Goal: Task Accomplishment & Management: Manage account settings

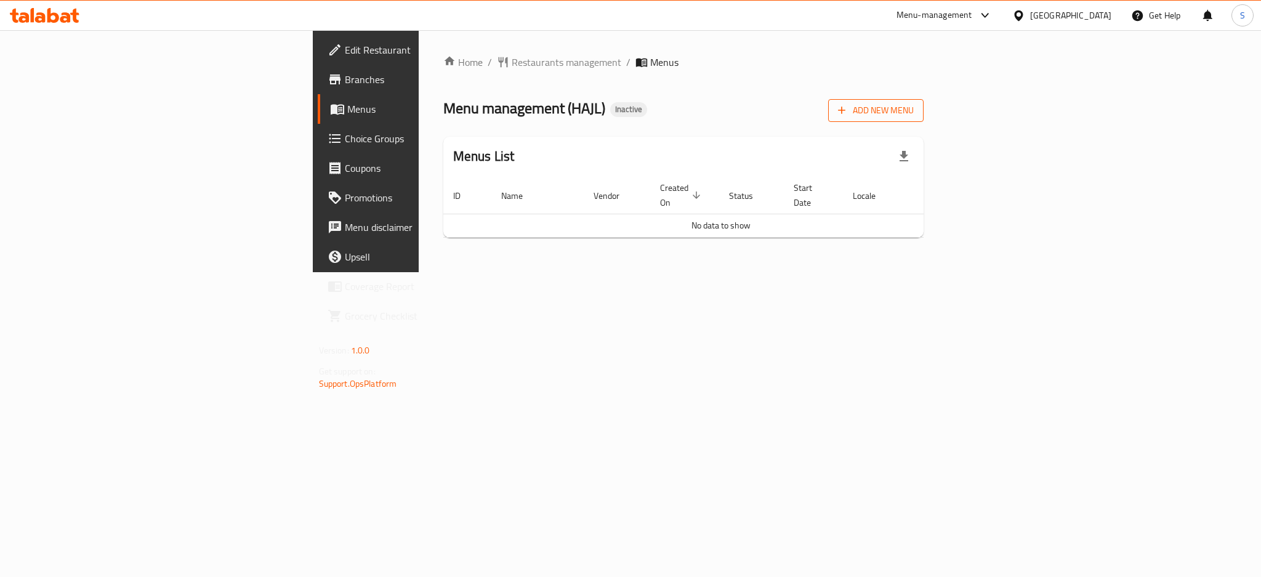
click at [914, 107] on span "Add New Menu" at bounding box center [876, 110] width 76 height 15
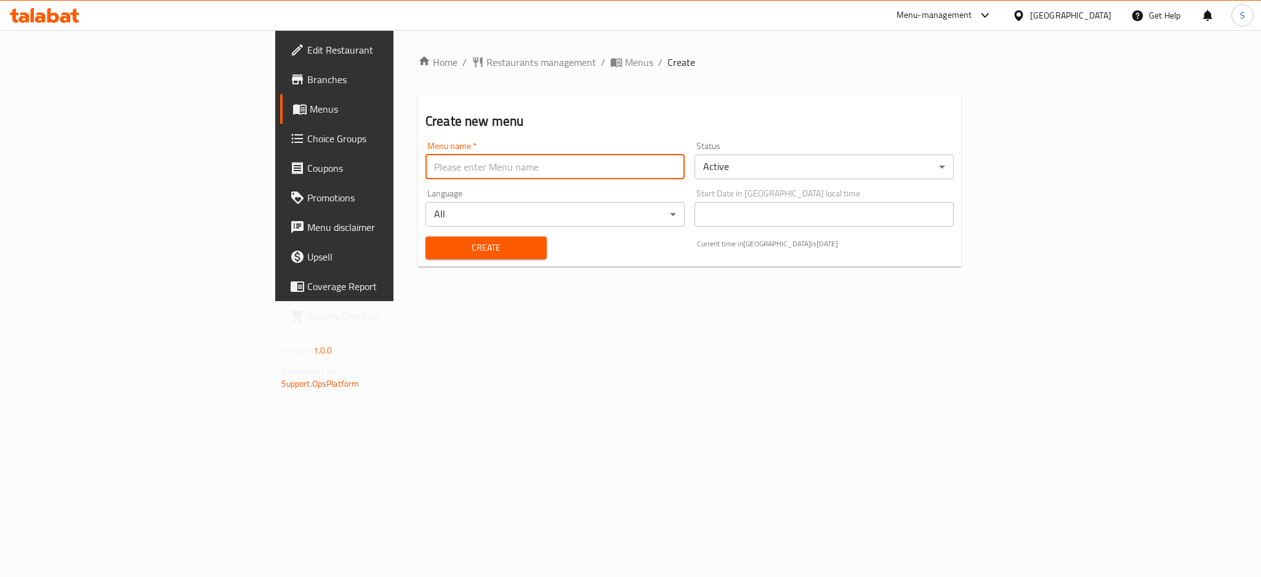
click at [517, 174] on input "text" at bounding box center [554, 167] width 259 height 25
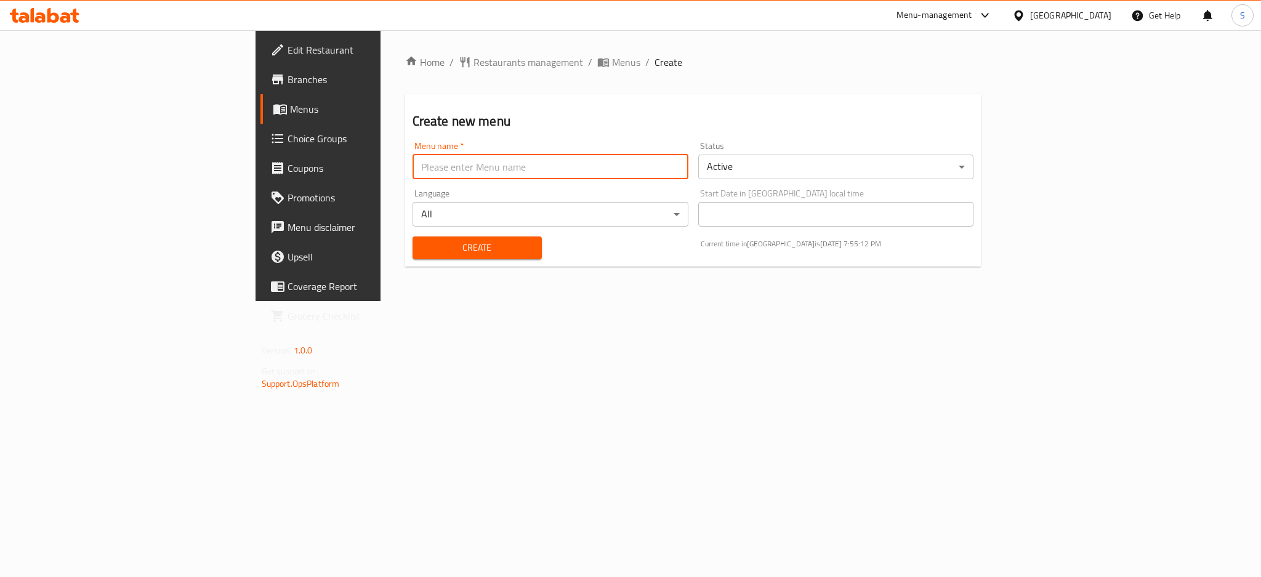
type input "8"
type input "[DATE]"
click at [422, 246] on span "Create" at bounding box center [477, 247] width 110 height 15
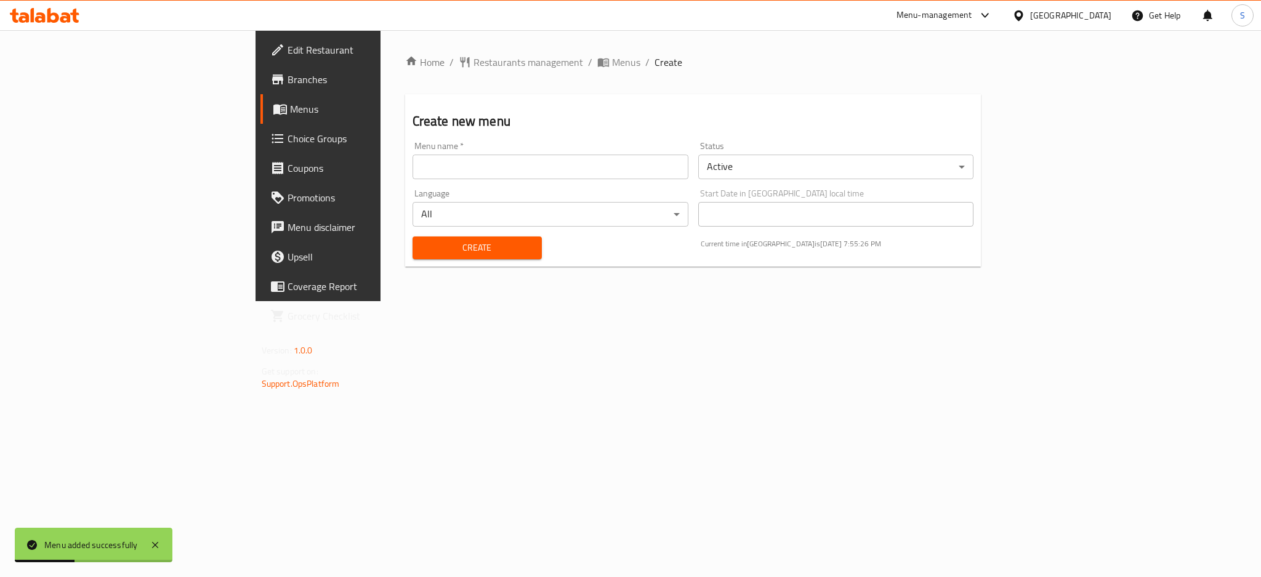
click at [444, 50] on div "Home / Restaurants management / Menus / Create Create new menu Menu name   * Me…" at bounding box center [692, 165] width 625 height 271
click at [612, 56] on span "Menus" at bounding box center [626, 62] width 28 height 15
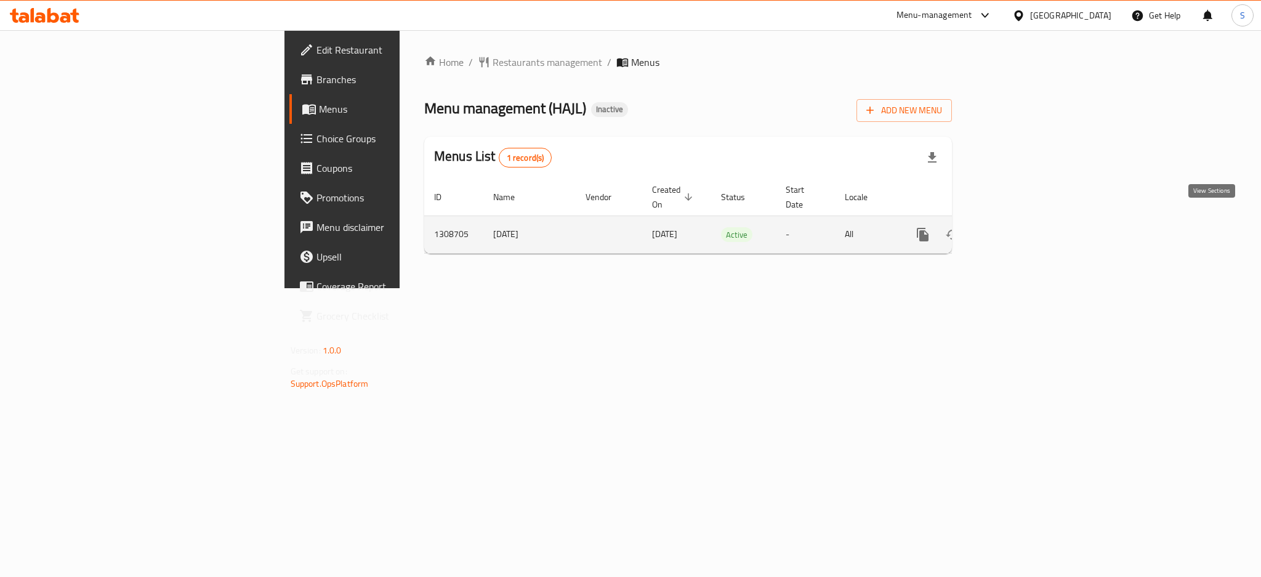
click at [1019, 227] on icon "enhanced table" at bounding box center [1011, 234] width 15 height 15
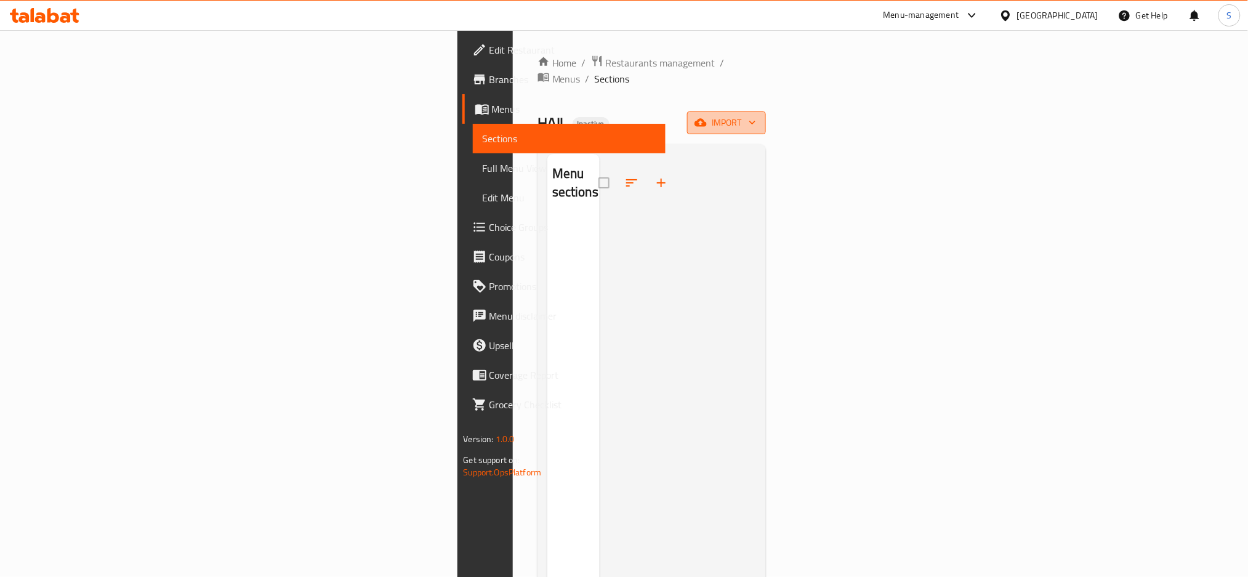
click at [756, 115] on span "import" at bounding box center [726, 122] width 59 height 15
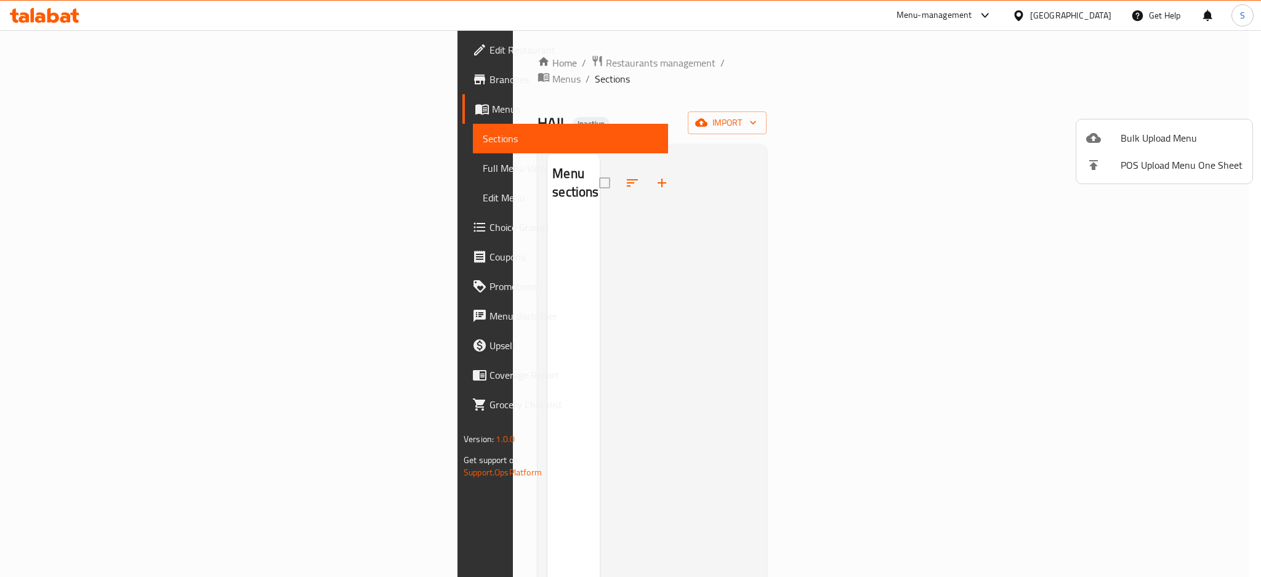
click at [1157, 134] on span "Bulk Upload Menu" at bounding box center [1181, 138] width 122 height 15
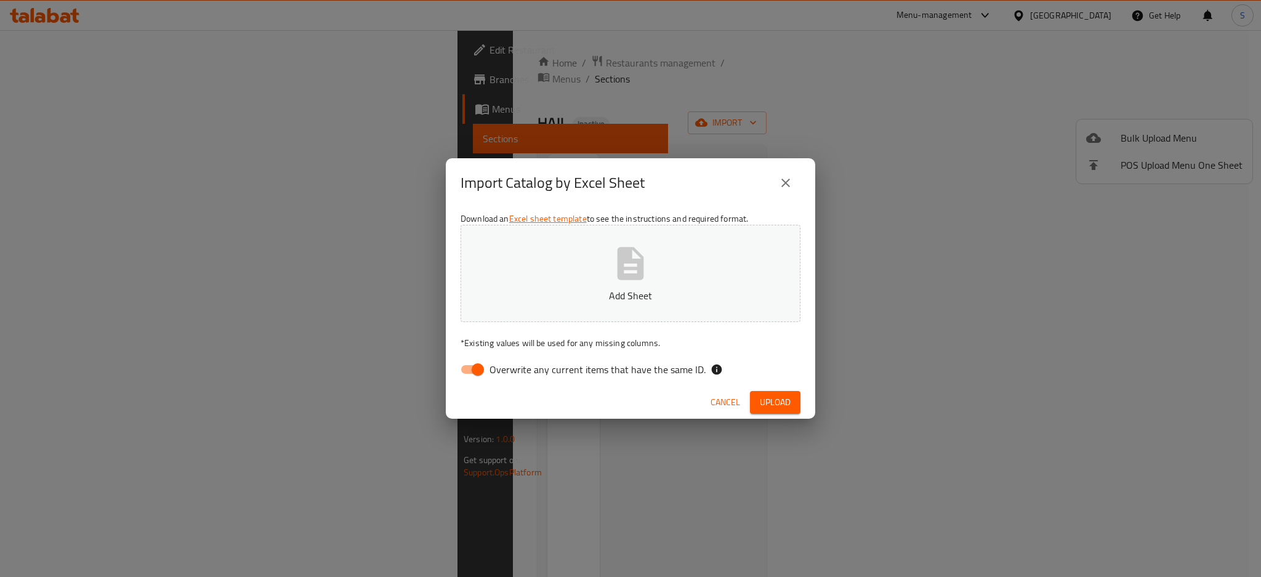
click at [464, 372] on input "Overwrite any current items that have the same ID." at bounding box center [478, 369] width 70 height 23
checkbox input "false"
click at [648, 270] on icon "button" at bounding box center [630, 263] width 39 height 39
click at [770, 408] on span "Upload" at bounding box center [775, 402] width 31 height 15
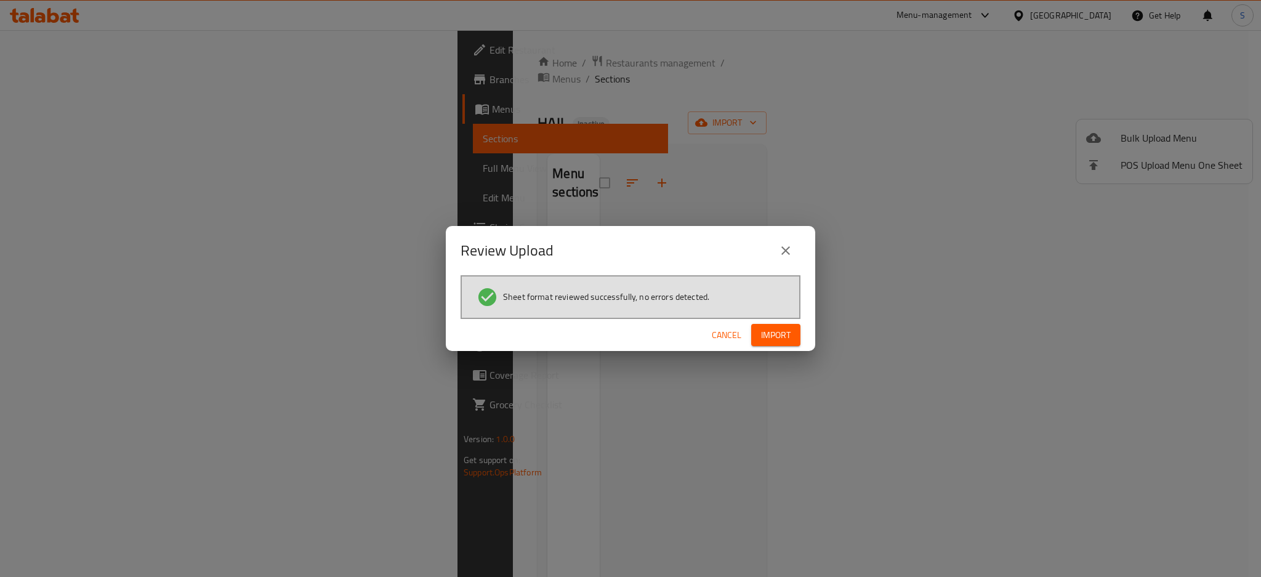
click at [784, 339] on span "Import" at bounding box center [776, 335] width 30 height 15
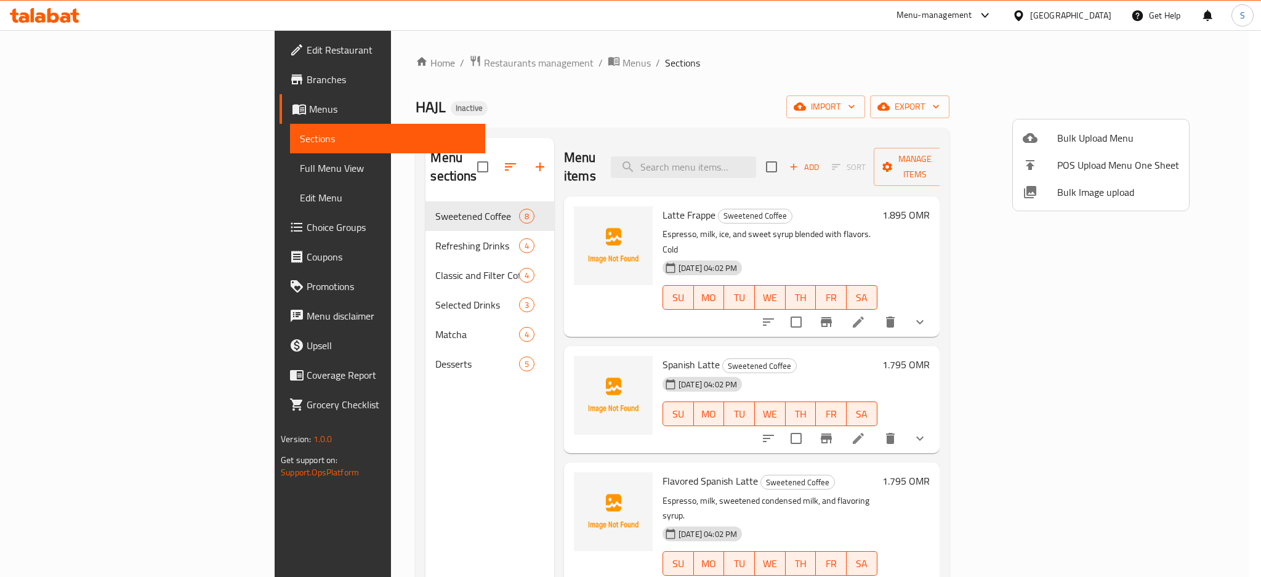
click at [443, 158] on div at bounding box center [630, 288] width 1261 height 577
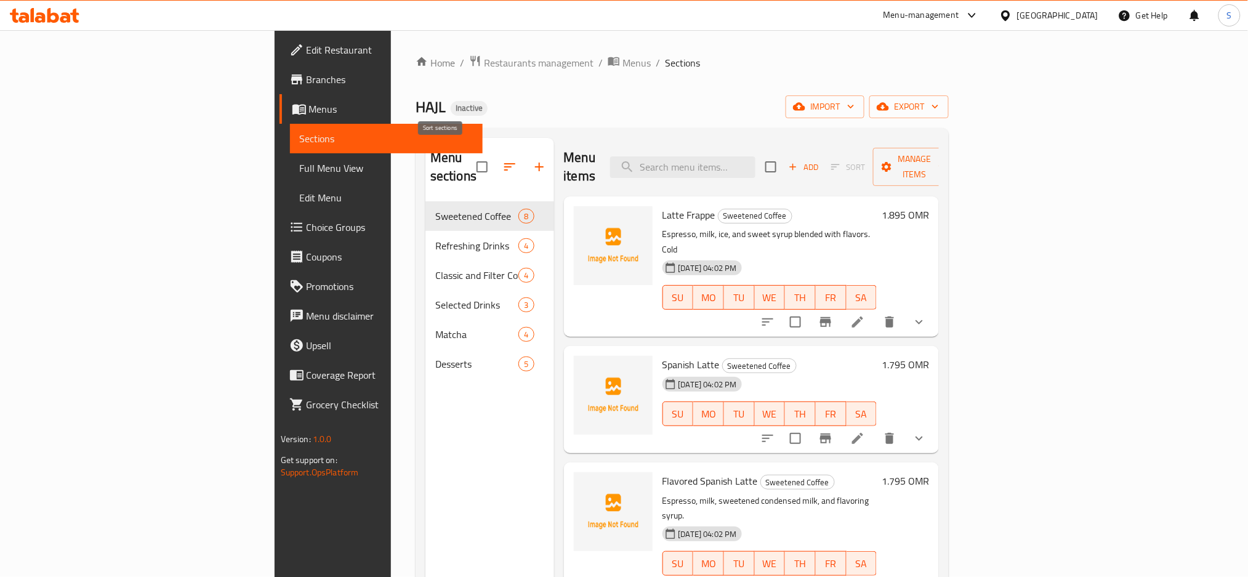
click at [502, 160] on icon "button" at bounding box center [509, 166] width 15 height 15
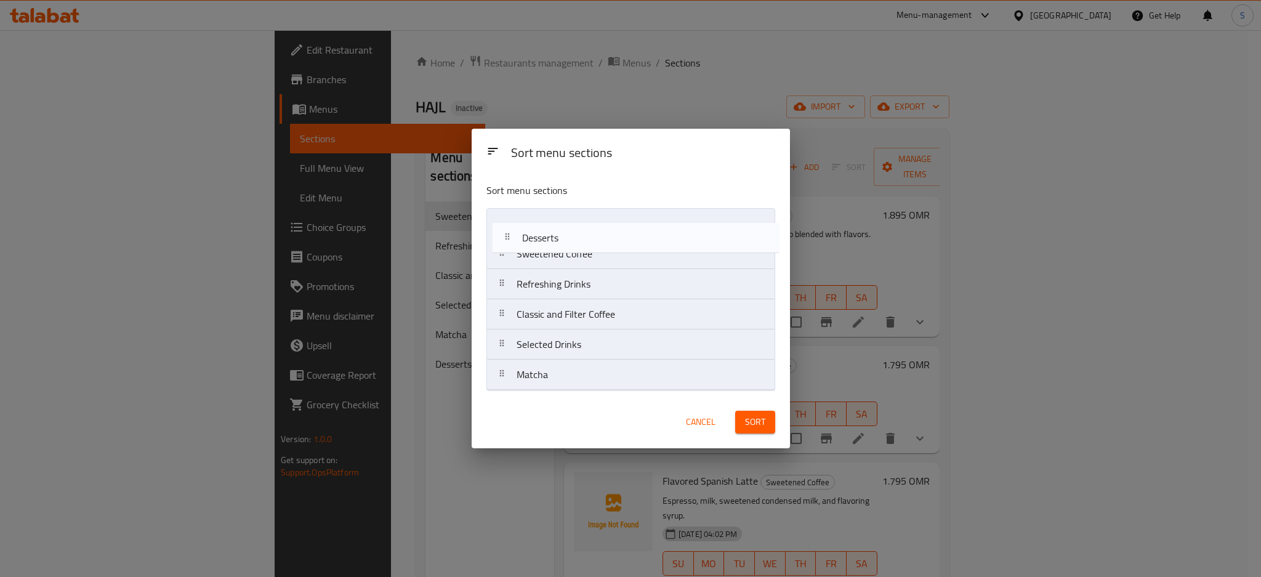
drag, startPoint x: 529, startPoint y: 379, endPoint x: 535, endPoint y: 229, distance: 149.7
click at [535, 229] on nav "Sweetened Coffee Refreshing Drinks Classic and Filter Coffee Selected Drinks Ma…" at bounding box center [630, 299] width 289 height 182
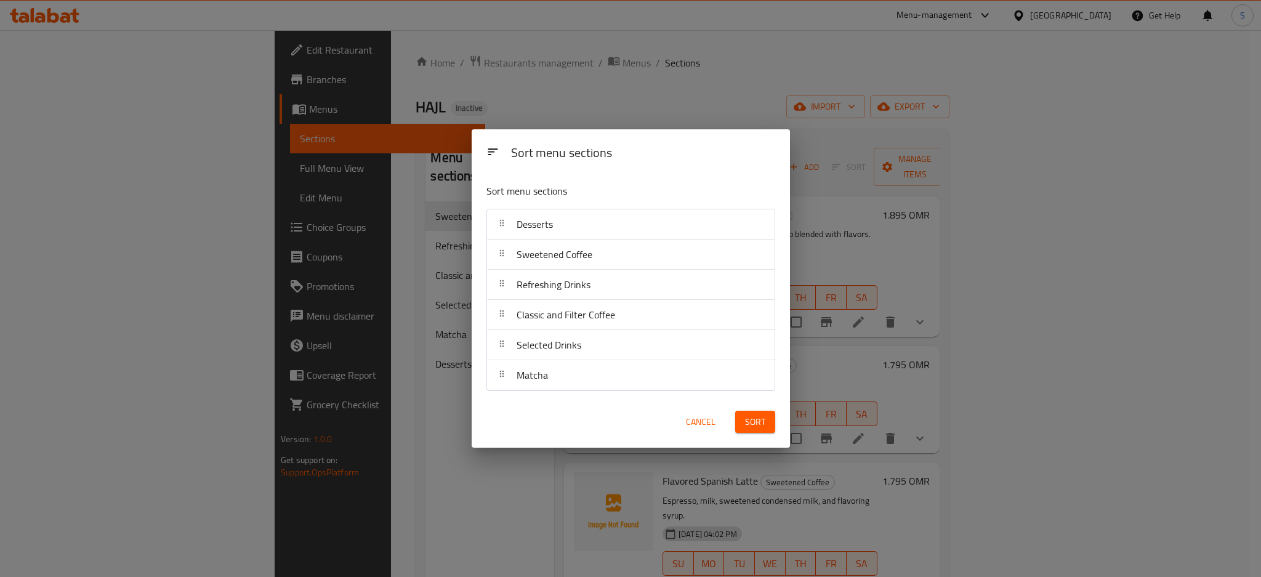
click at [754, 419] on span "Sort" at bounding box center [755, 421] width 20 height 15
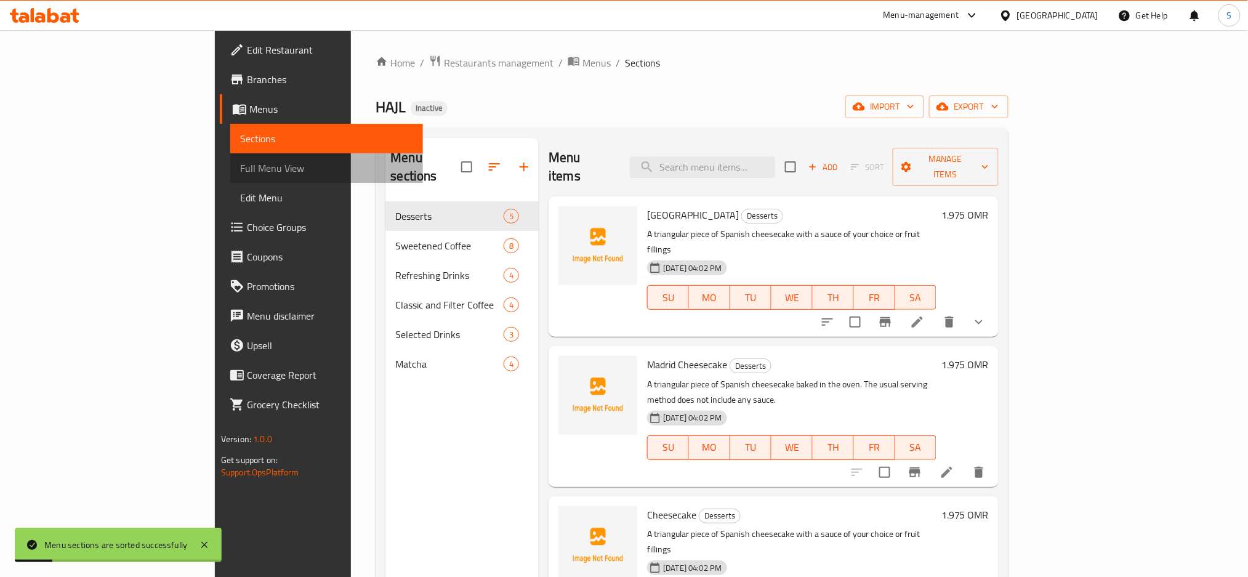
click at [240, 168] on span "Full Menu View" at bounding box center [327, 168] width 174 height 15
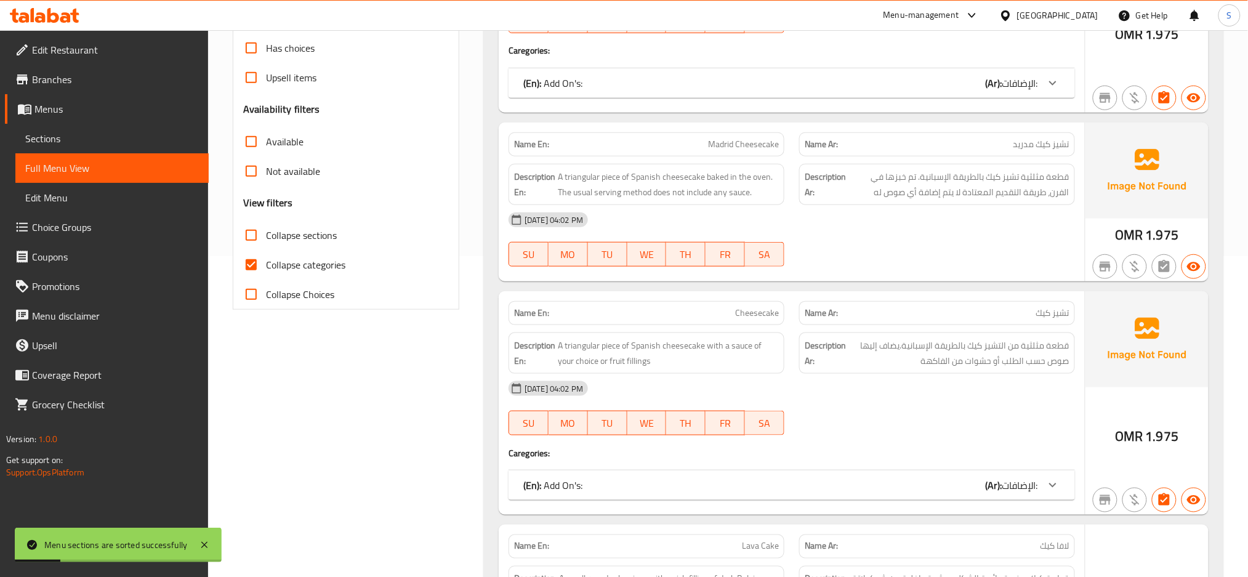
scroll to position [328, 0]
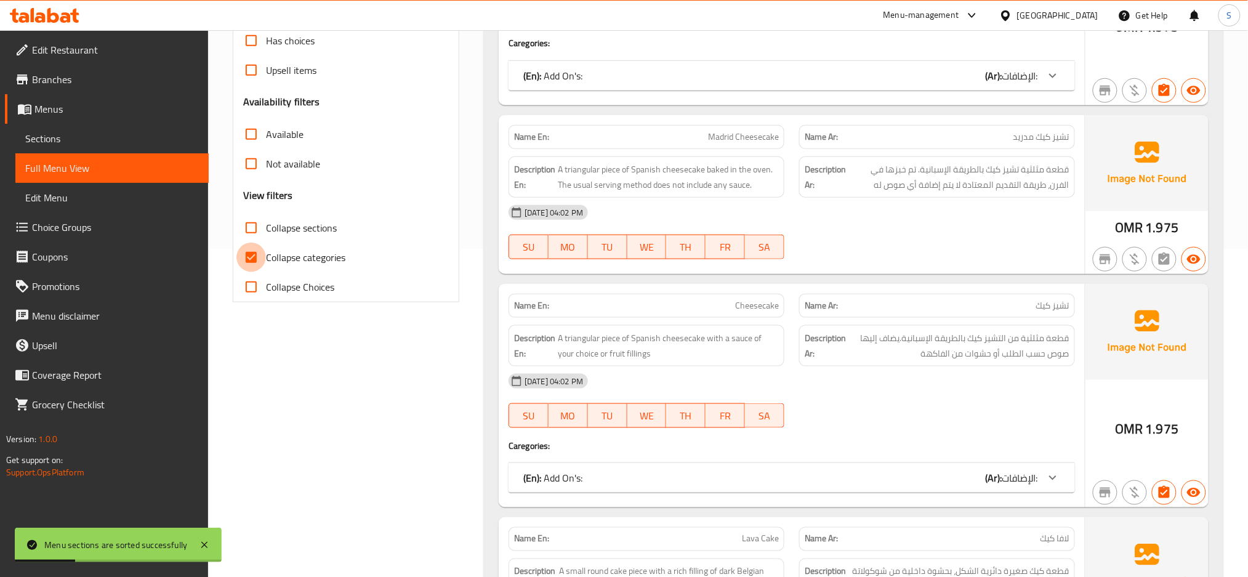
click at [254, 257] on input "Collapse categories" at bounding box center [251, 258] width 30 height 30
checkbox input "false"
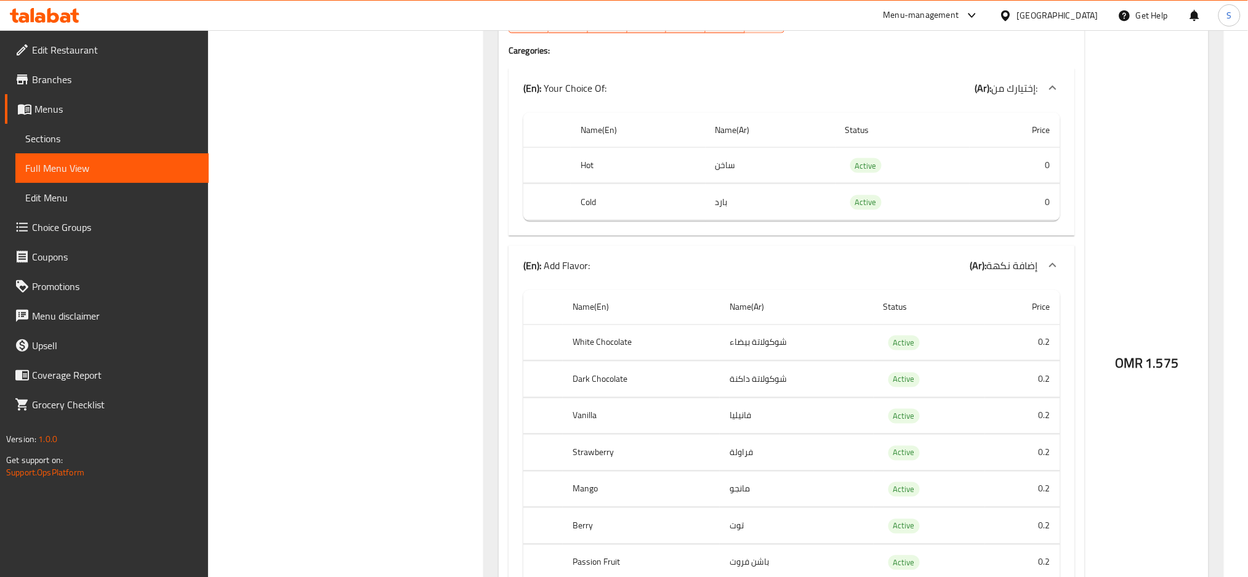
scroll to position [0, 0]
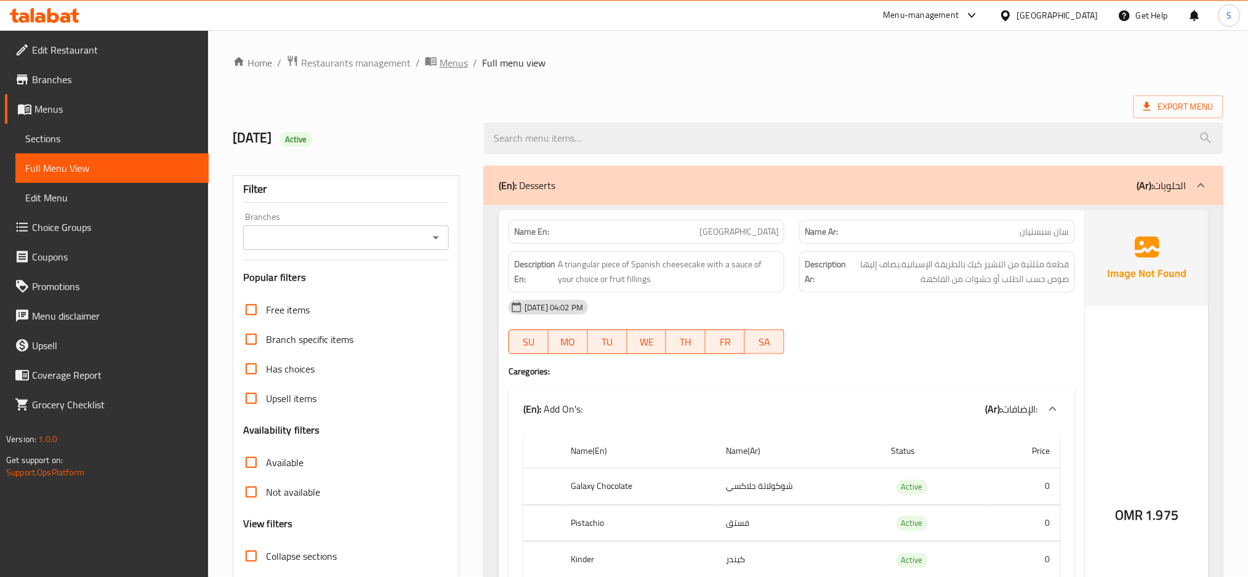
click at [451, 60] on span "Menus" at bounding box center [454, 62] width 28 height 15
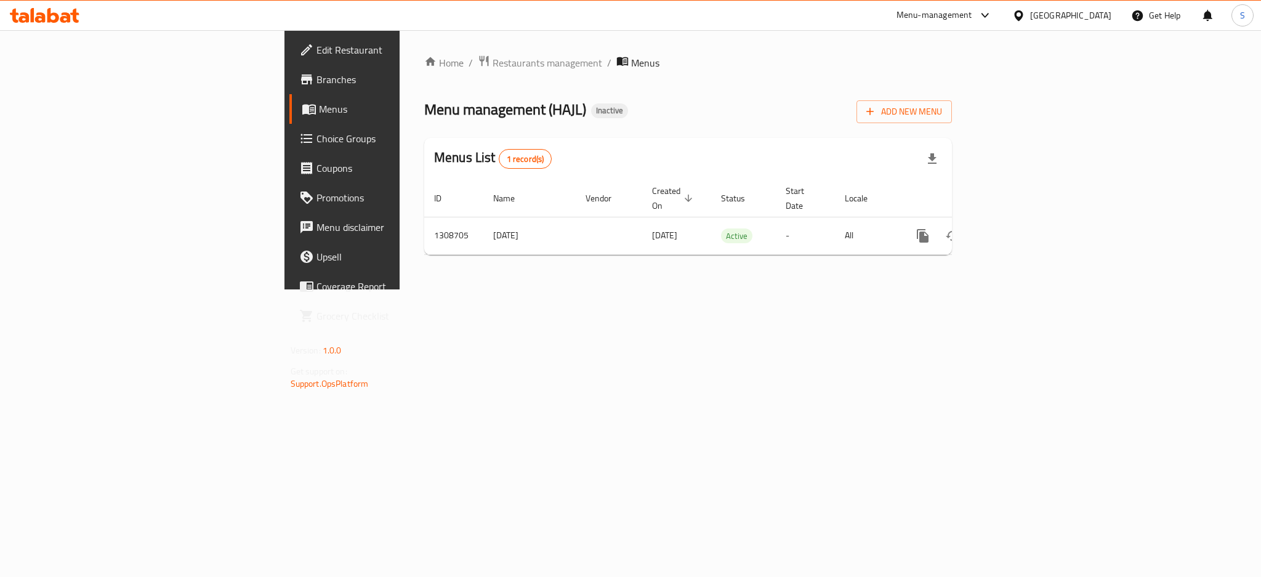
click at [400, 289] on div "Home / Restaurants management / Menus Menu management ( HAJL ) Inactive Add New…" at bounding box center [688, 159] width 577 height 259
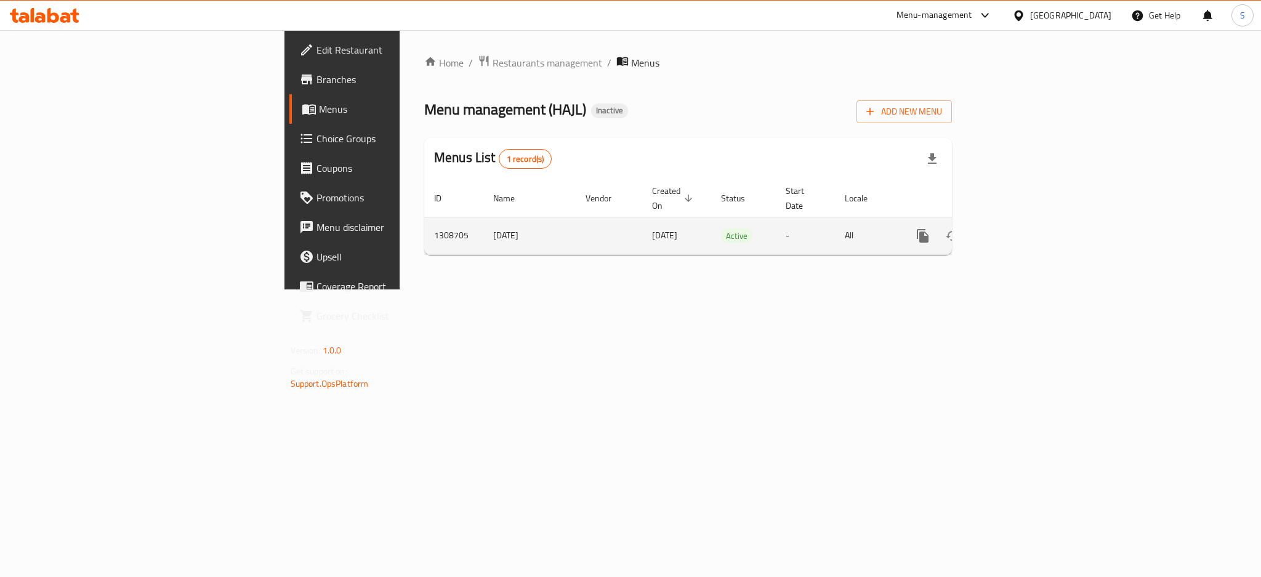
click at [1019, 228] on icon "enhanced table" at bounding box center [1011, 235] width 15 height 15
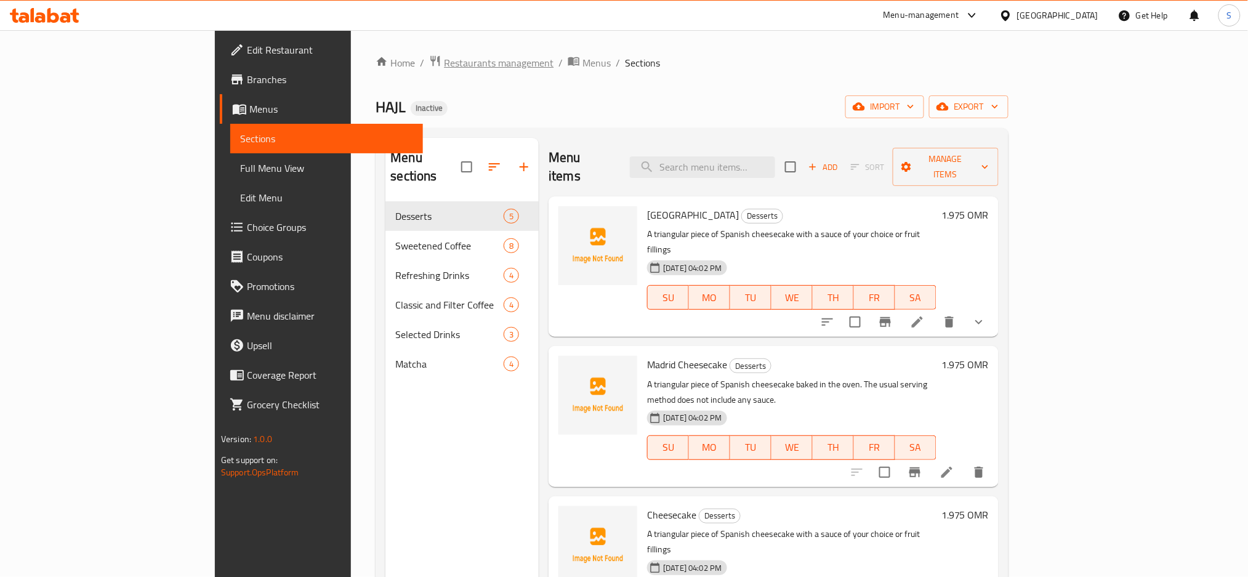
click at [444, 64] on span "Restaurants management" at bounding box center [499, 62] width 110 height 15
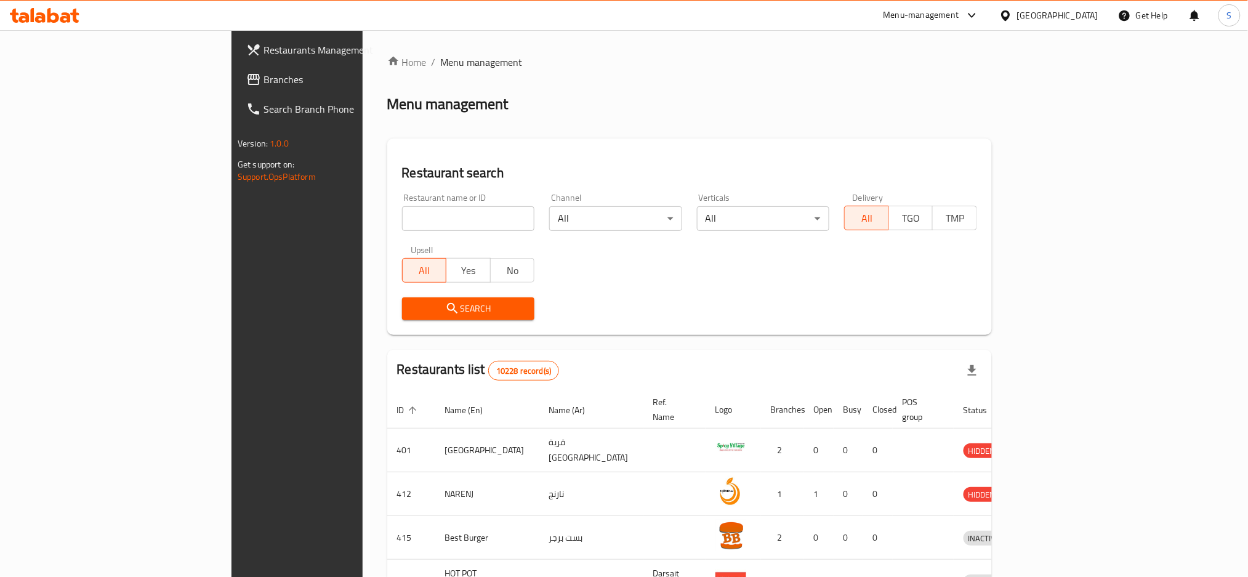
click at [1080, 10] on div "[GEOGRAPHIC_DATA]" at bounding box center [1057, 16] width 81 height 14
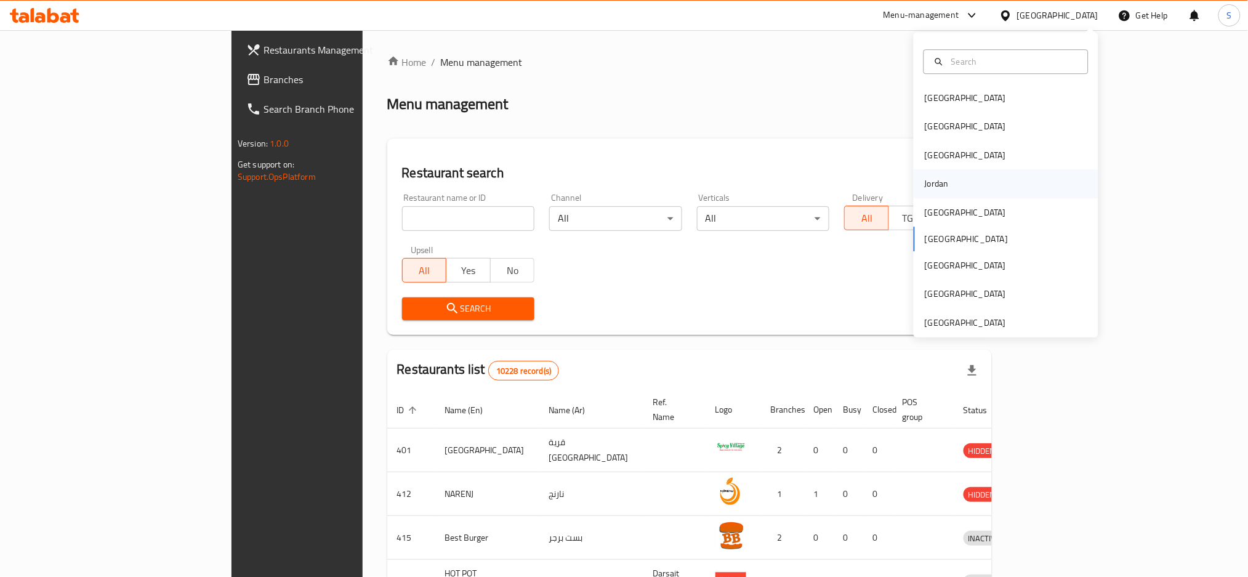
click at [962, 185] on div "Jordan" at bounding box center [1006, 183] width 185 height 28
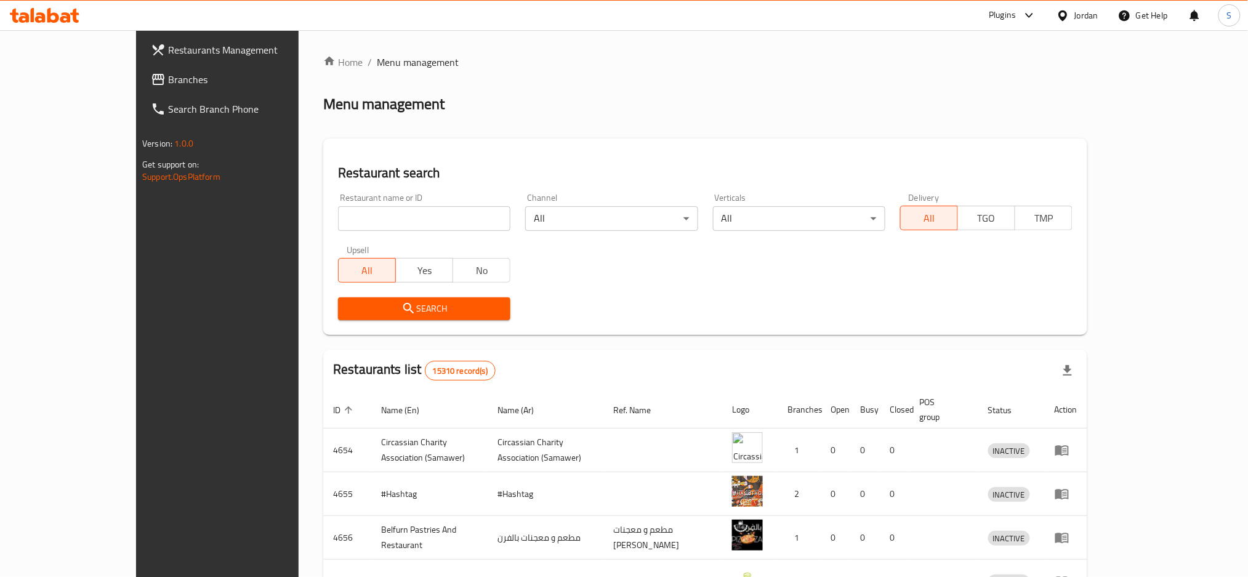
click at [168, 75] on span "Branches" at bounding box center [251, 79] width 167 height 15
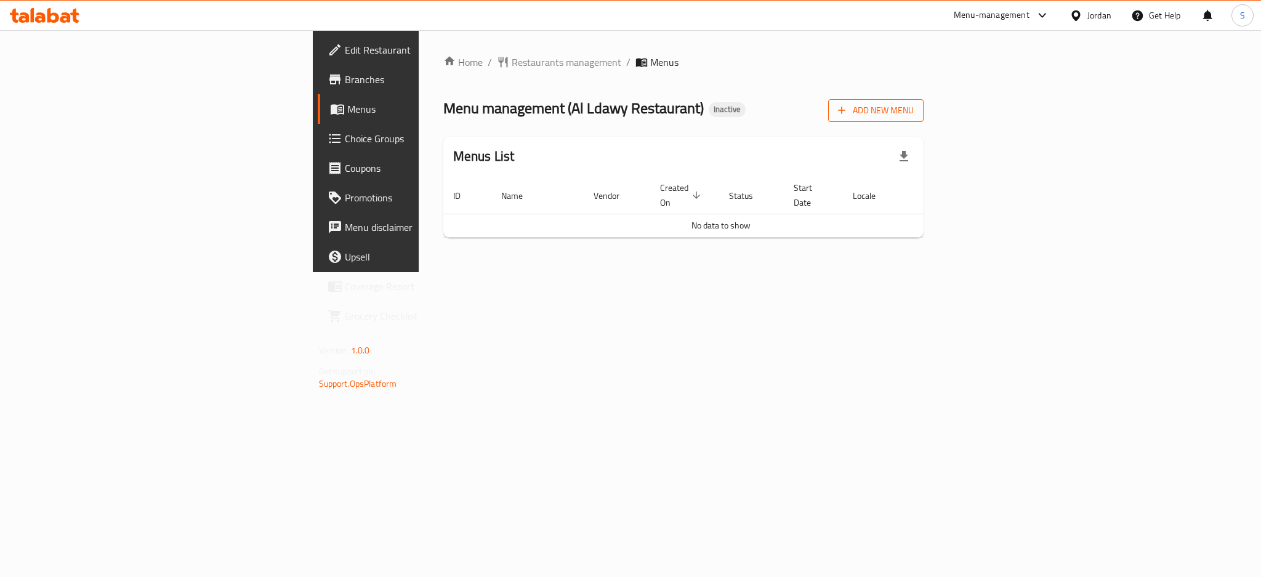
click at [914, 108] on span "Add New Menu" at bounding box center [876, 110] width 76 height 15
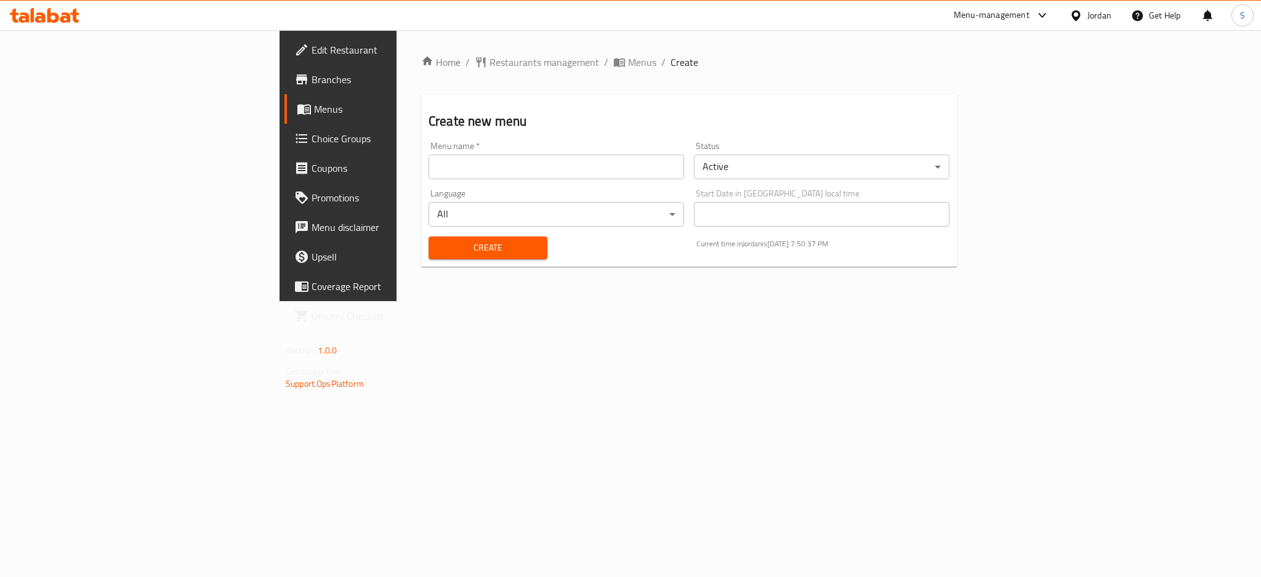
click at [424, 180] on div "Menu name   * Menu name *" at bounding box center [556, 160] width 265 height 47
click at [428, 170] on input "text" at bounding box center [555, 167] width 255 height 25
type input "[DATE]"
click at [438, 243] on span "Create" at bounding box center [487, 247] width 99 height 15
click at [628, 60] on span "Menus" at bounding box center [642, 62] width 28 height 15
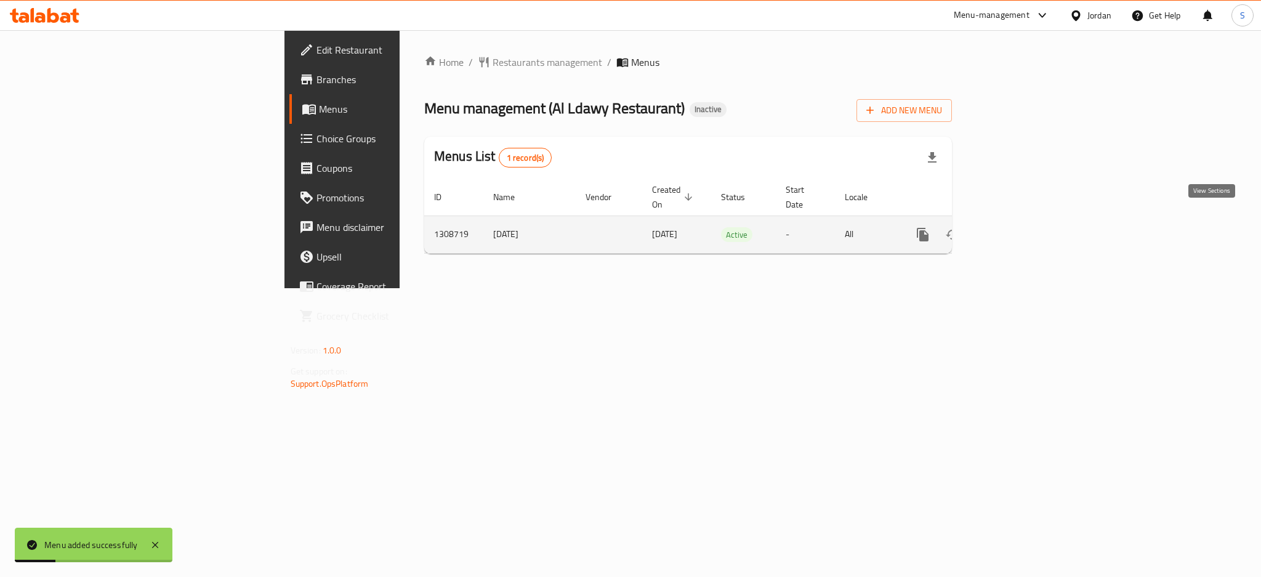
click at [1019, 227] on icon "enhanced table" at bounding box center [1011, 234] width 15 height 15
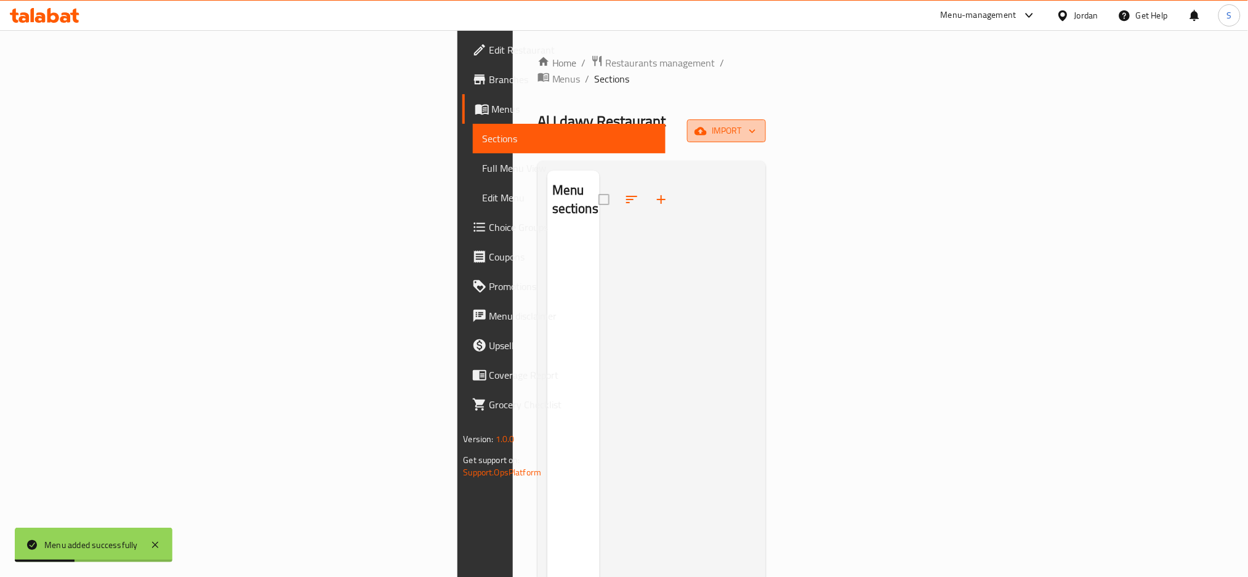
click at [766, 119] on button "import" at bounding box center [726, 130] width 79 height 23
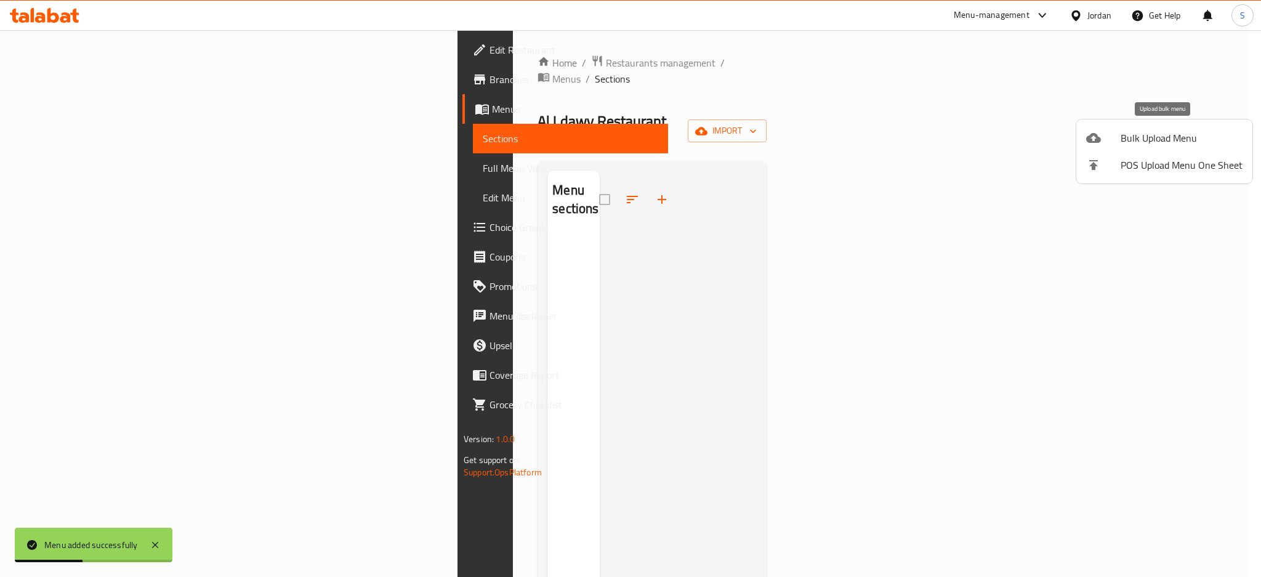
click at [1154, 138] on span "Bulk Upload Menu" at bounding box center [1181, 138] width 122 height 15
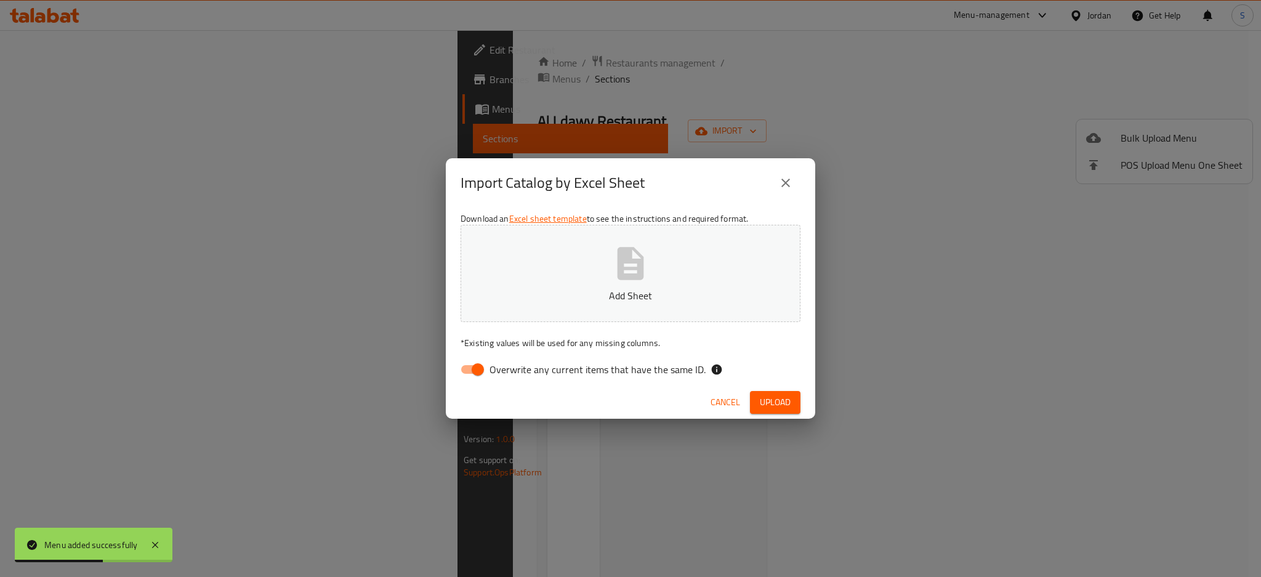
click at [478, 368] on input "Overwrite any current items that have the same ID." at bounding box center [478, 369] width 70 height 23
checkbox input "false"
click at [600, 292] on p "Add Sheet" at bounding box center [631, 295] width 302 height 15
click at [763, 395] on span "Upload" at bounding box center [775, 402] width 31 height 15
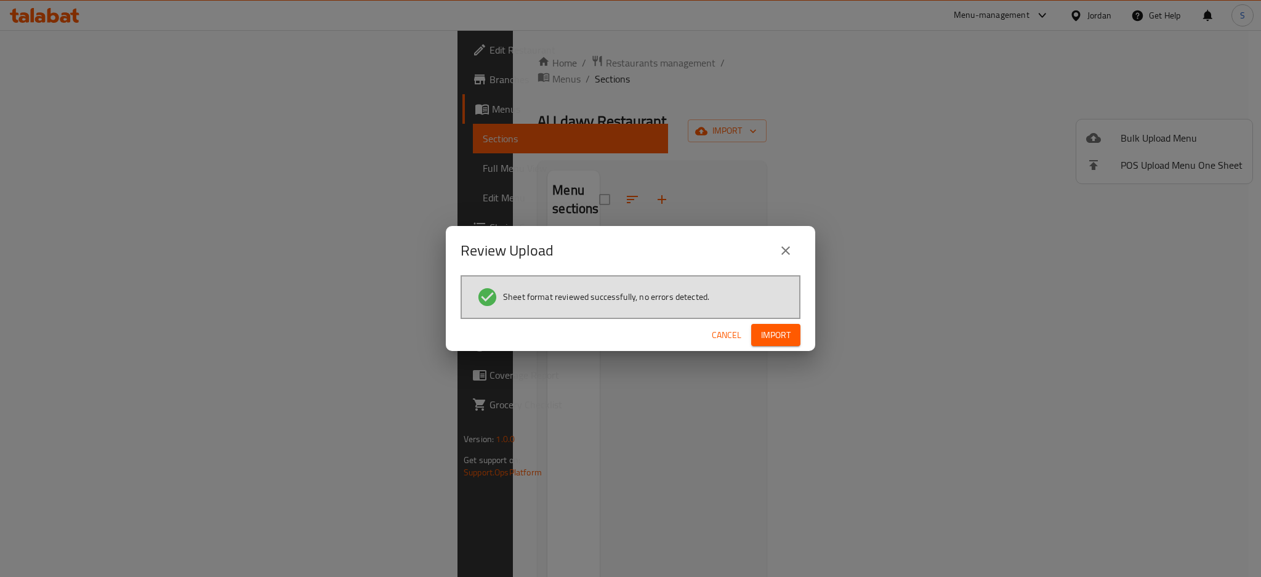
click at [795, 329] on button "Import" at bounding box center [775, 335] width 49 height 23
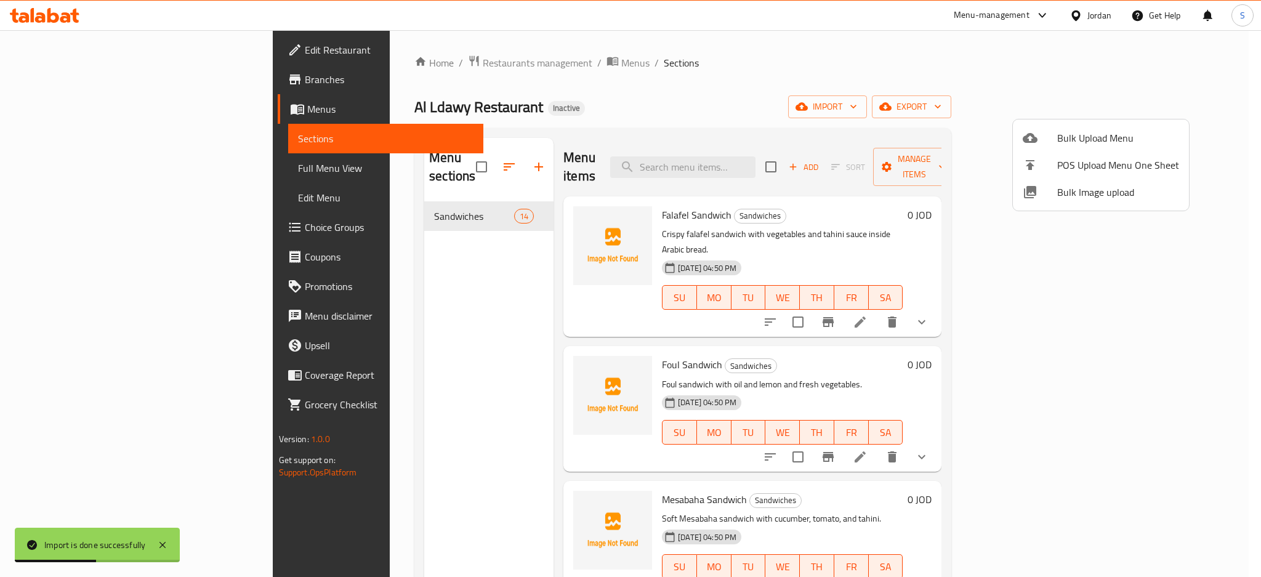
click at [648, 83] on div at bounding box center [630, 288] width 1261 height 577
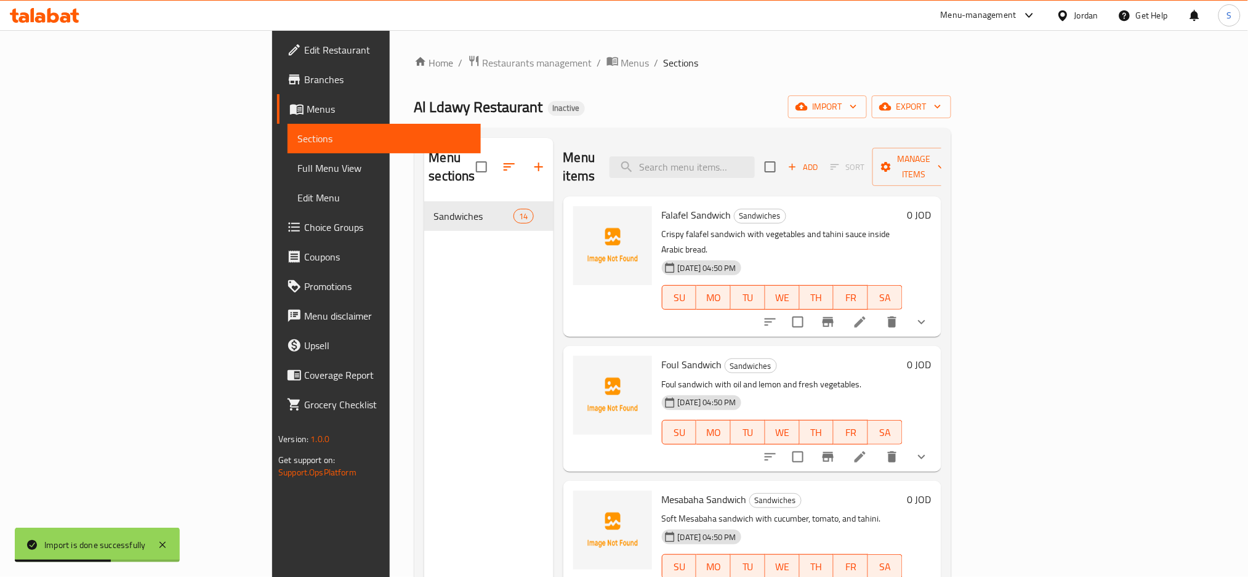
click at [691, 74] on div "Home / Restaurants management / Menus / Sections Al Ldawy Restaurant Inactive i…" at bounding box center [682, 390] width 537 height 670
click at [297, 163] on span "Full Menu View" at bounding box center [384, 168] width 174 height 15
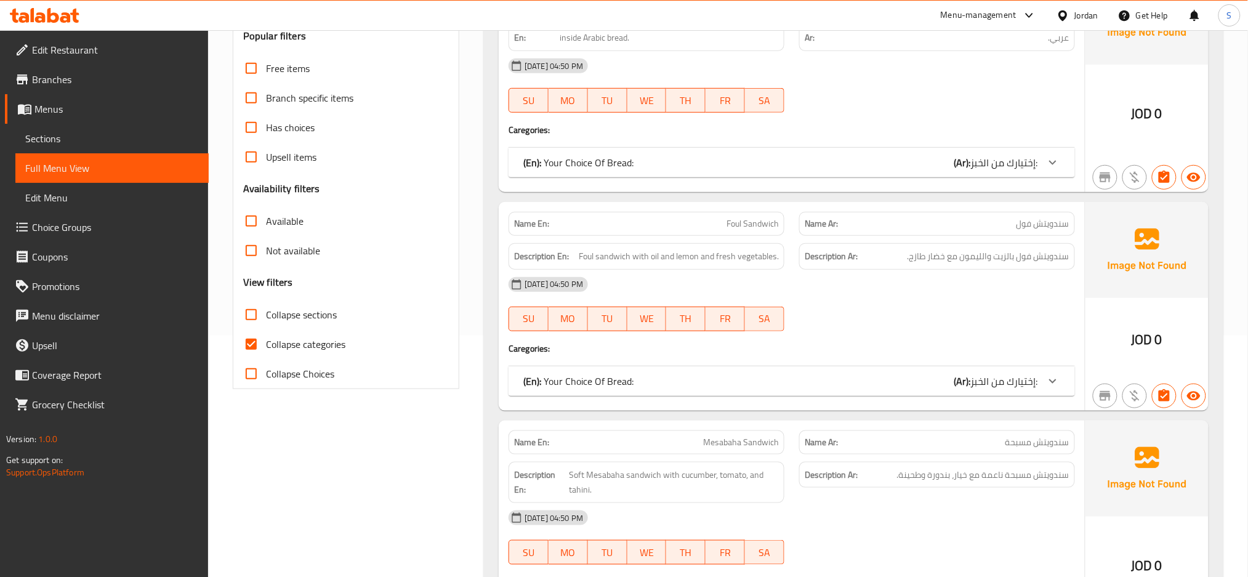
scroll to position [246, 0]
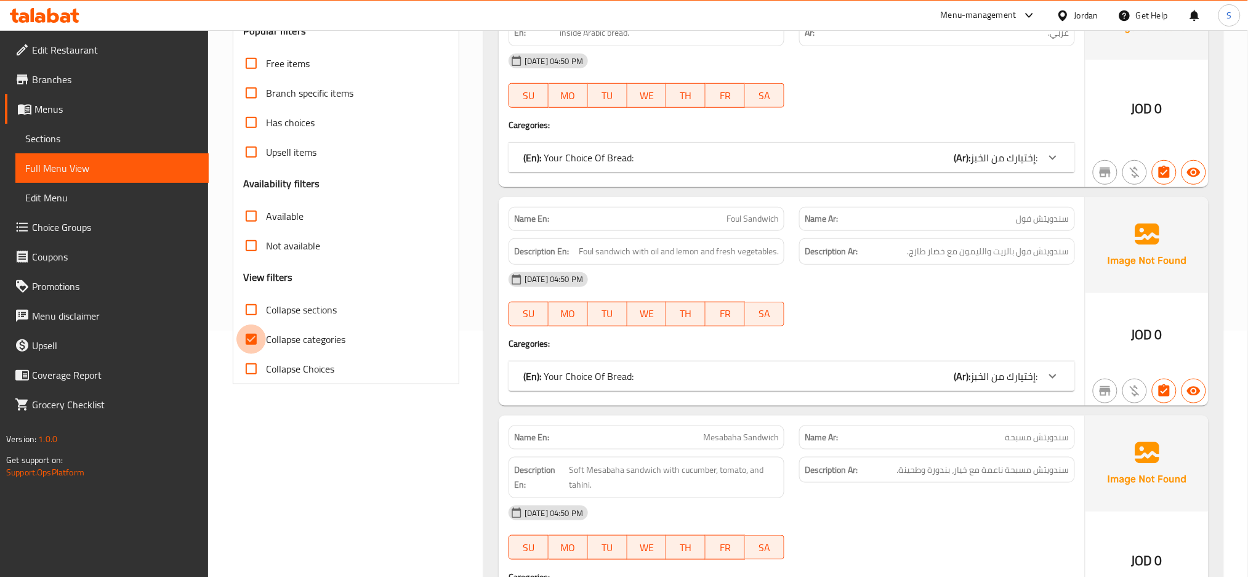
click at [252, 338] on input "Collapse categories" at bounding box center [251, 339] width 30 height 30
checkbox input "false"
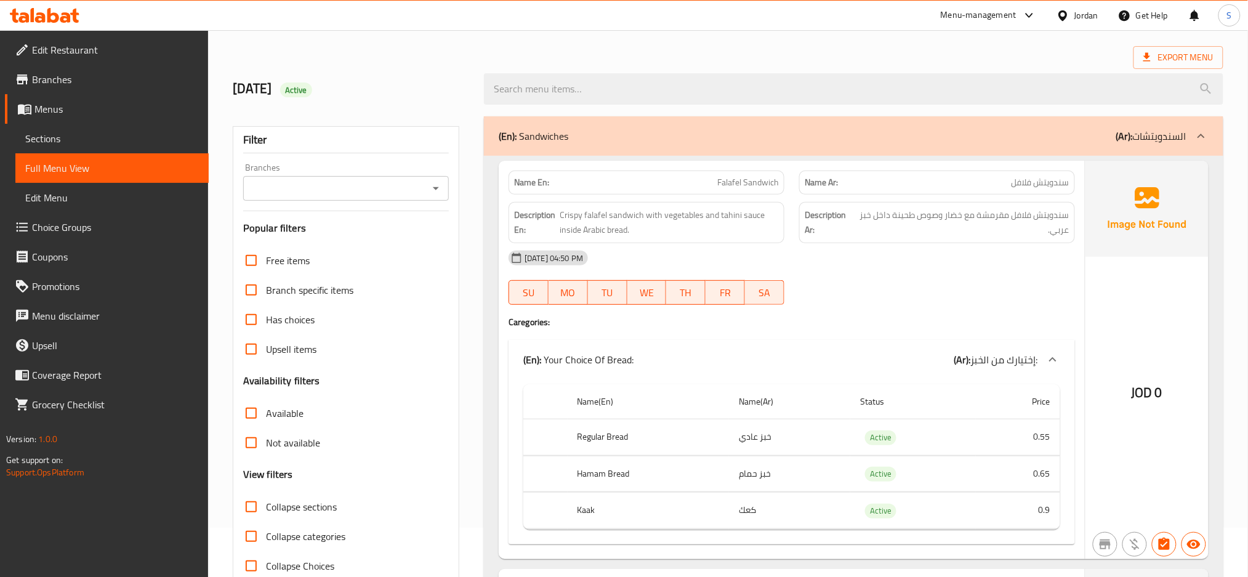
scroll to position [0, 0]
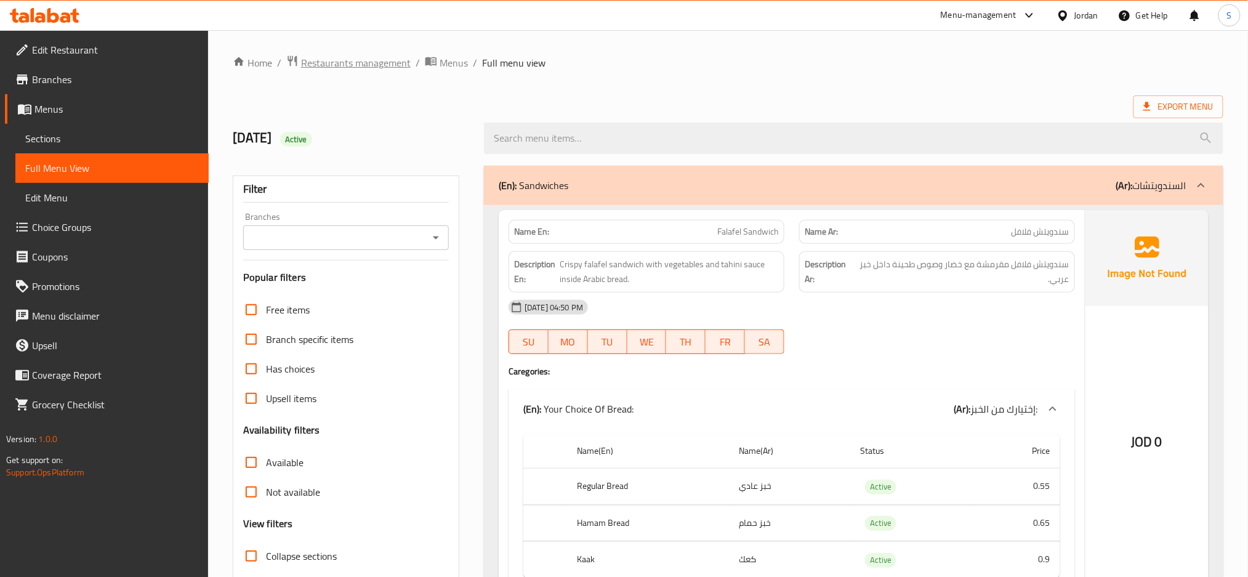
click at [391, 65] on span "Restaurants management" at bounding box center [356, 62] width 110 height 15
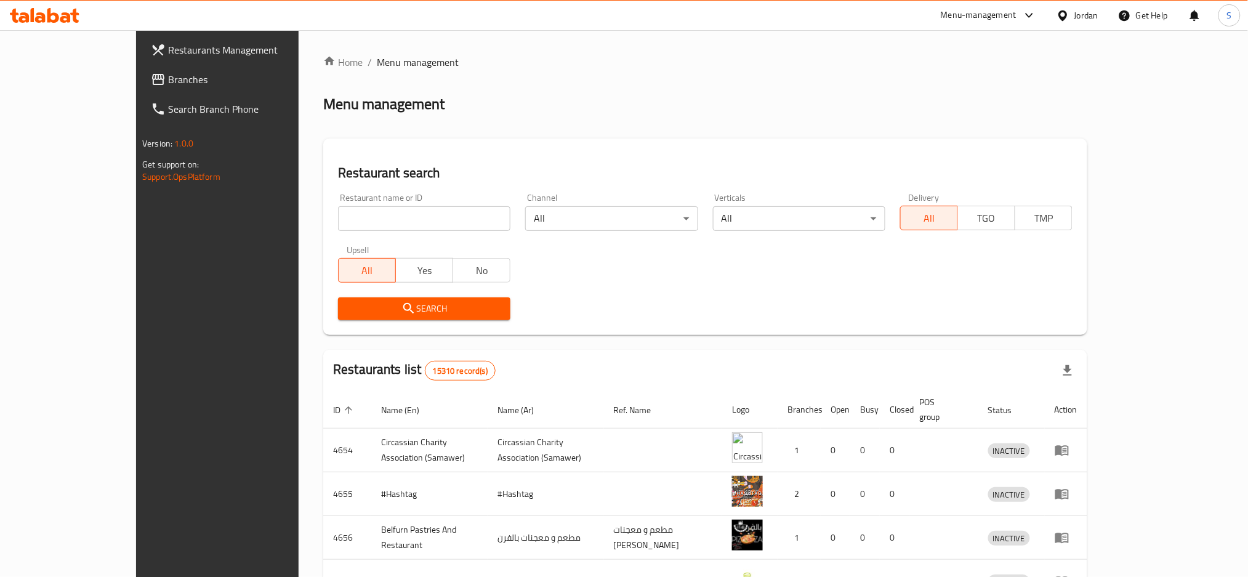
click at [1065, 10] on icon at bounding box center [1062, 15] width 9 height 10
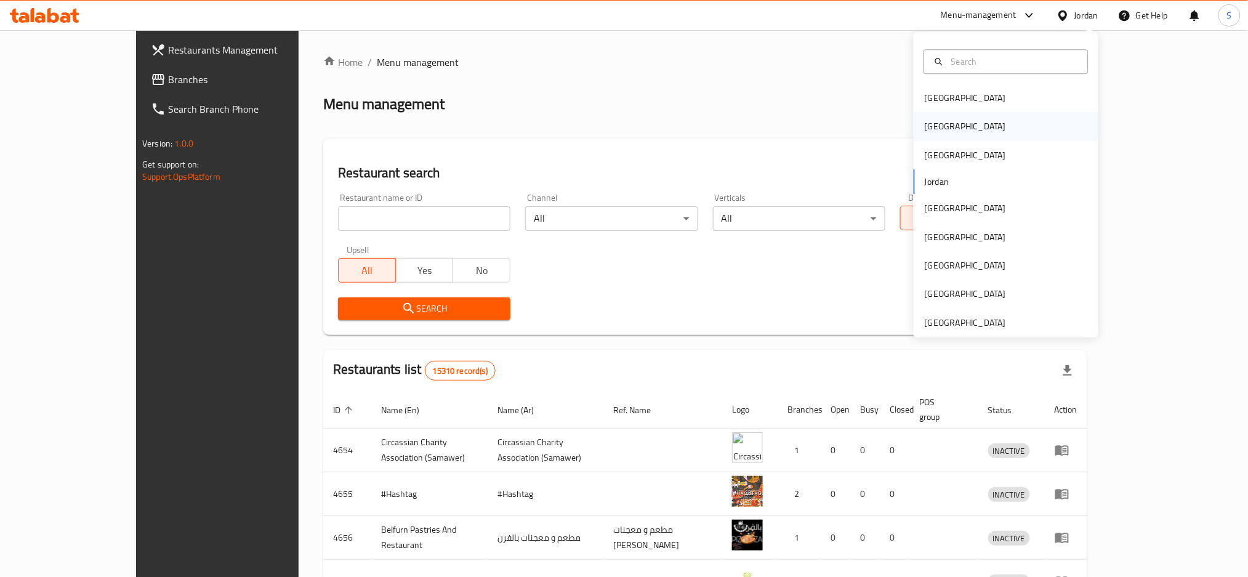
click at [941, 125] on div "[GEOGRAPHIC_DATA]" at bounding box center [965, 127] width 101 height 28
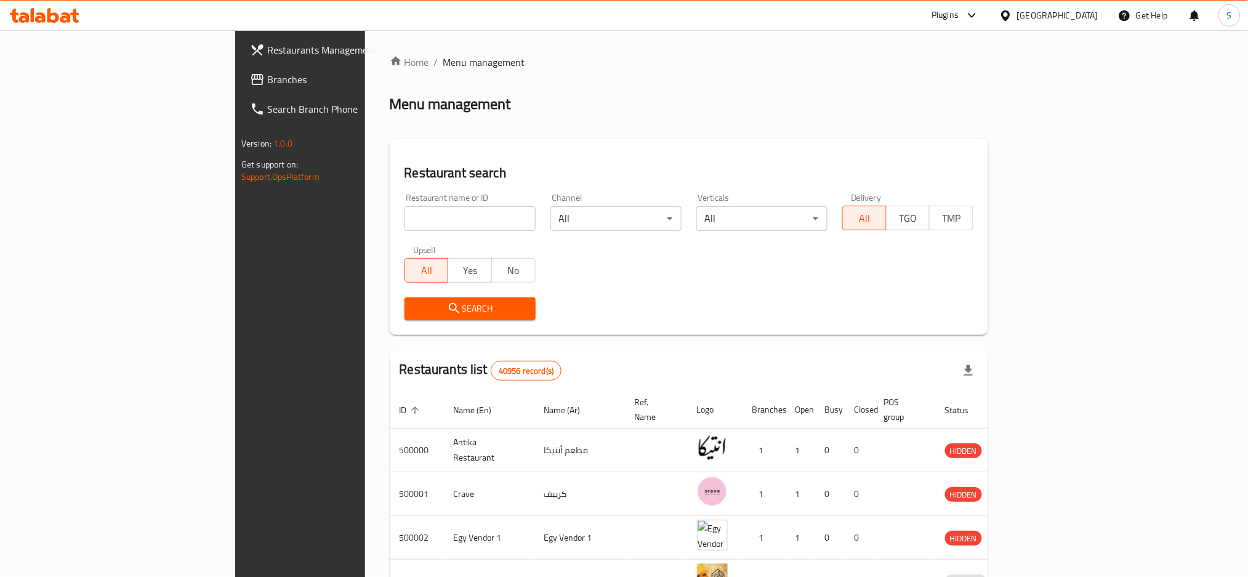
click at [267, 79] on span "Branches" at bounding box center [350, 79] width 167 height 15
